Goal: Find specific page/section: Find specific page/section

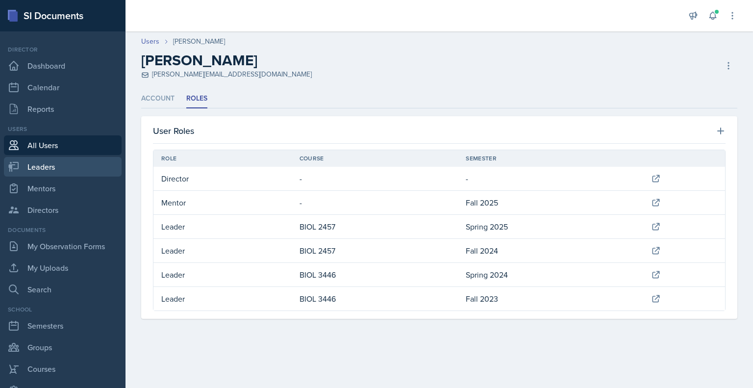
click at [33, 167] on link "Leaders" at bounding box center [63, 167] width 118 height 20
select select "a8c40de0-d7eb-4f82-90ee-ac0c6ce45f71"
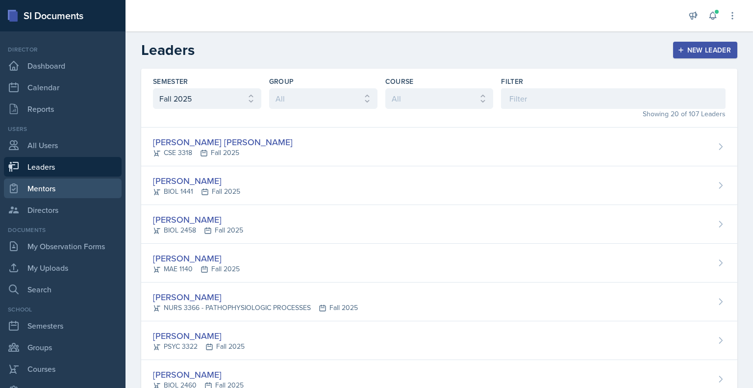
click at [38, 188] on link "Mentors" at bounding box center [63, 188] width 118 height 20
select select "a8c40de0-d7eb-4f82-90ee-ac0c6ce45f71"
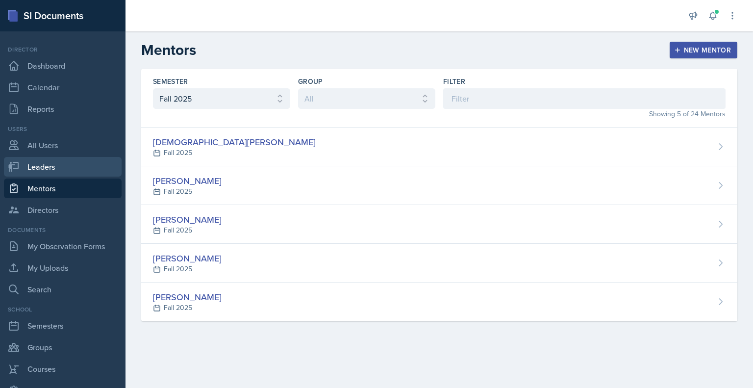
click at [36, 167] on link "Leaders" at bounding box center [63, 167] width 118 height 20
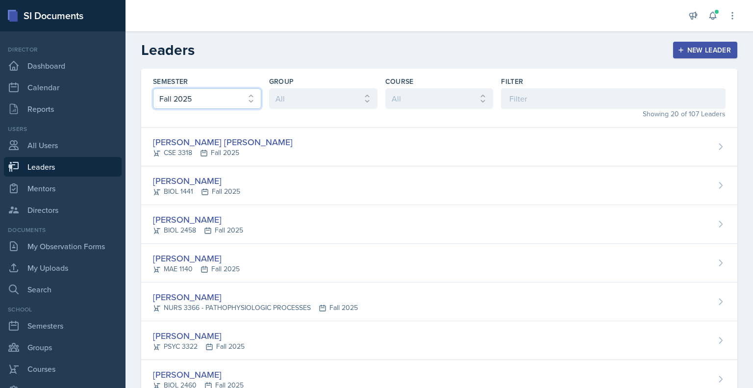
click at [213, 100] on select "All Fall 2025 Spring 2025 Fall 2024 Spring 2024 Fall 2023" at bounding box center [207, 98] width 108 height 21
select select "a681a9dd-bef2-4d44-b64a-82040801c701"
click at [153, 88] on select "All Fall 2025 Spring 2025 Fall 2024 Spring 2024 Fall 2023" at bounding box center [207, 98] width 108 height 21
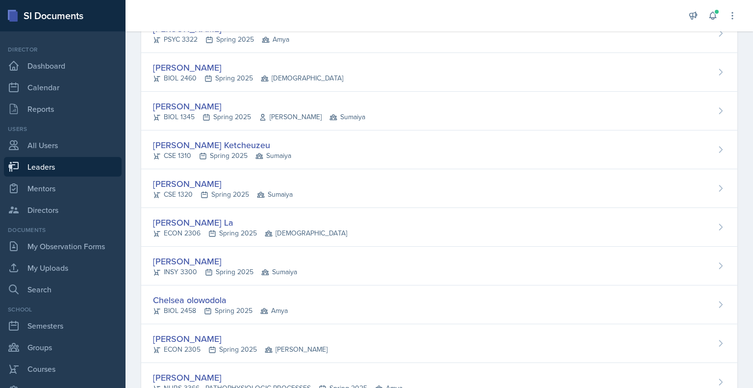
scroll to position [535, 0]
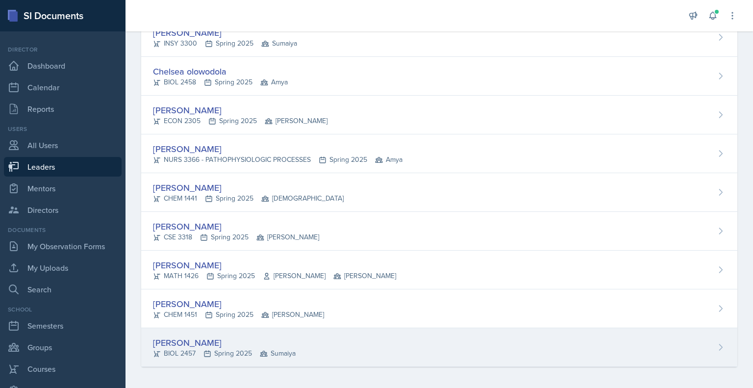
click at [166, 336] on div "[PERSON_NAME]" at bounding box center [224, 342] width 143 height 13
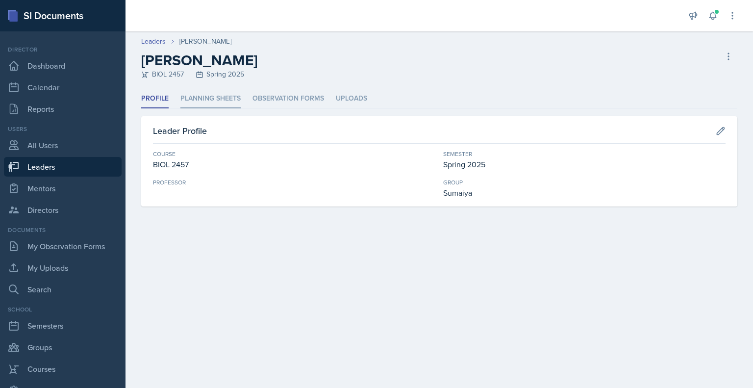
click at [214, 102] on li "Planning Sheets" at bounding box center [210, 98] width 60 height 19
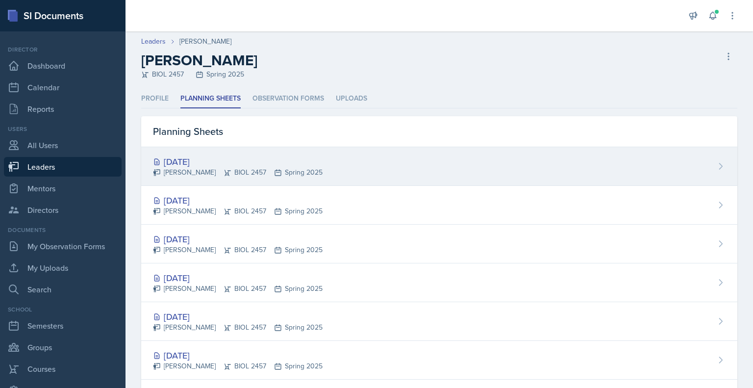
click at [187, 162] on div "[DATE]" at bounding box center [238, 161] width 170 height 13
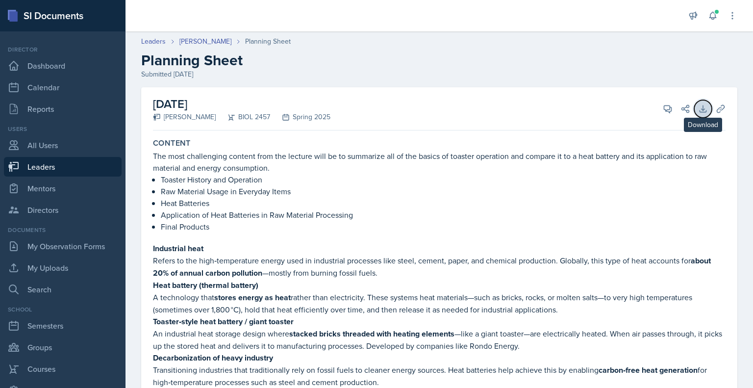
click at [698, 104] on icon at bounding box center [703, 109] width 10 height 10
